Goal: Information Seeking & Learning: Learn about a topic

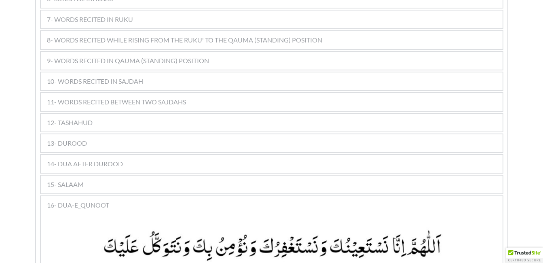
scroll to position [609, 0]
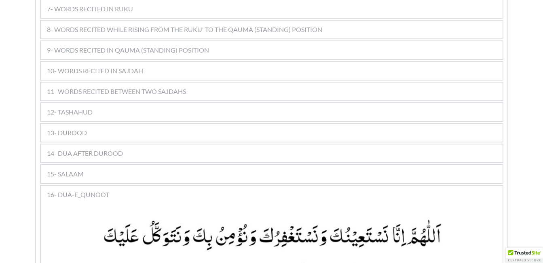
click at [172, 144] on div "14- DUA AFTER DUROOD" at bounding box center [272, 153] width 462 height 18
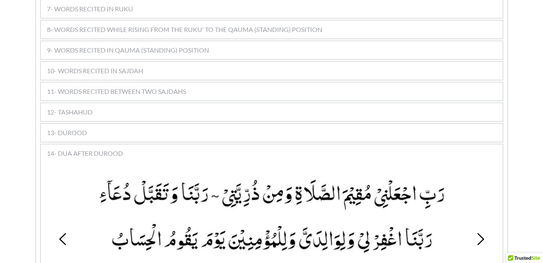
click at [199, 161] on div "1 2 3 4 5 6 7 8 9 10 11 Translation: “My Lord, make me an establisher of prayer…" at bounding box center [272, 261] width 462 height 200
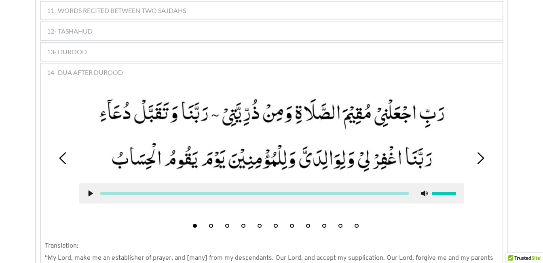
scroll to position [706, 0]
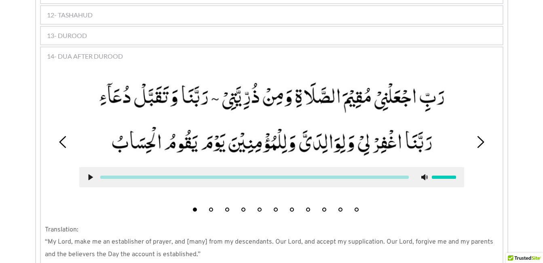
click at [212, 207] on button "2" at bounding box center [211, 209] width 4 height 4
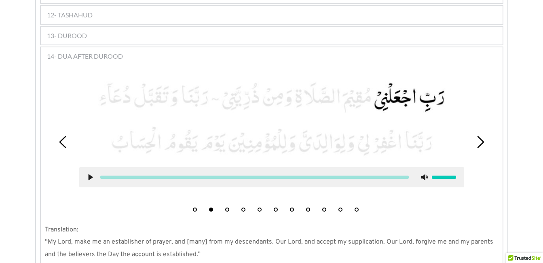
click at [90, 174] on use at bounding box center [90, 177] width 4 height 6
click at [90, 174] on use at bounding box center [90, 177] width 5 height 6
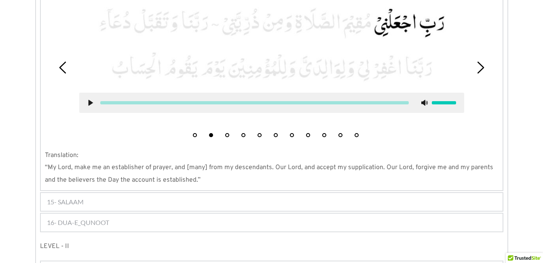
scroll to position [739, 0]
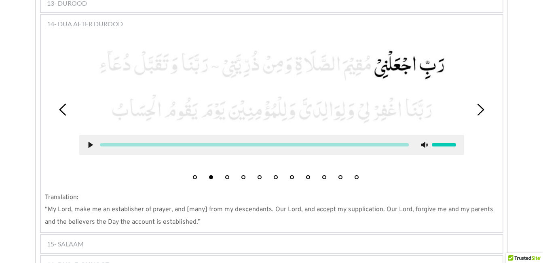
click at [243, 175] on button "4" at bounding box center [243, 177] width 4 height 4
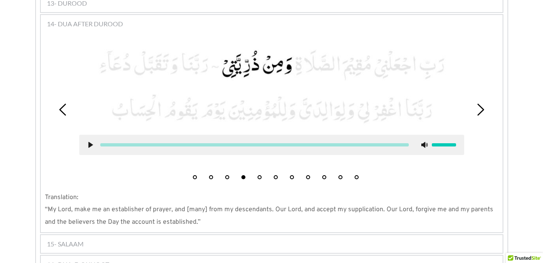
click at [93, 142] on icon at bounding box center [90, 145] width 6 height 6
click at [282, 103] on picture at bounding box center [271, 86] width 385 height 80
click at [91, 142] on icon at bounding box center [90, 145] width 6 height 6
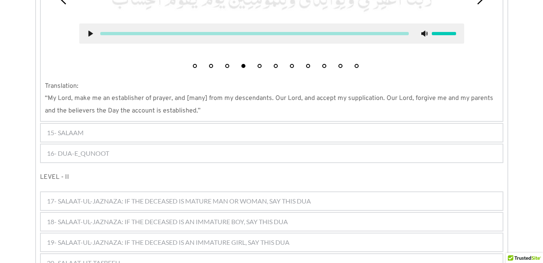
scroll to position [852, 0]
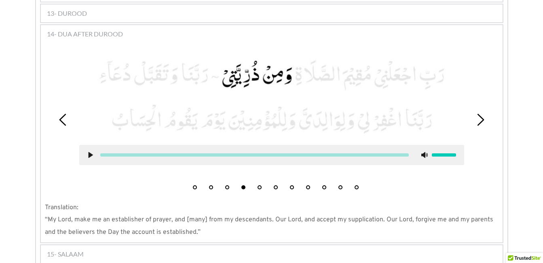
scroll to position [723, 0]
